Goal: Navigation & Orientation: Understand site structure

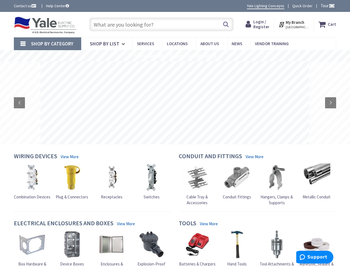
click at [175, 133] on rs-layer at bounding box center [174, 102] width 269 height 83
click at [326, 6] on span "Tour" at bounding box center [327, 5] width 14 height 5
click at [294, 24] on strong "My Branch" at bounding box center [294, 22] width 19 height 5
click at [47, 44] on span "Shop By Category" at bounding box center [52, 43] width 42 height 6
click at [175, 56] on rs-slide "View Vendor Training Modules" at bounding box center [175, 55] width 350 height 11
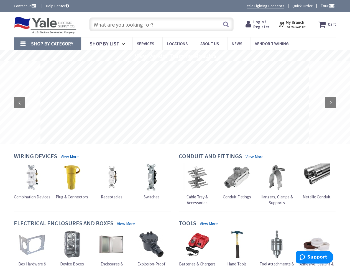
click at [175, 103] on rs-layer at bounding box center [174, 102] width 269 height 83
